Goal: Task Accomplishment & Management: Manage account settings

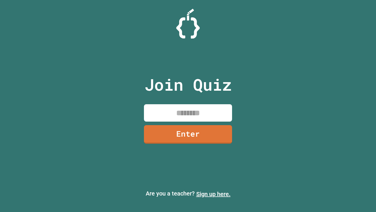
click at [214, 194] on link "Sign up here." at bounding box center [213, 193] width 34 height 7
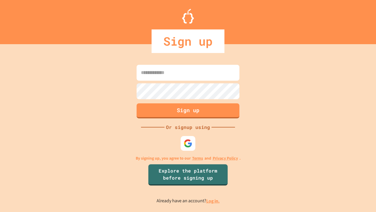
click at [214, 201] on link "Log in." at bounding box center [213, 201] width 14 height 6
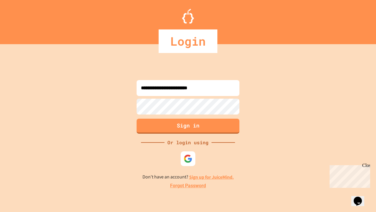
type input "**********"
